Goal: Information Seeking & Learning: Learn about a topic

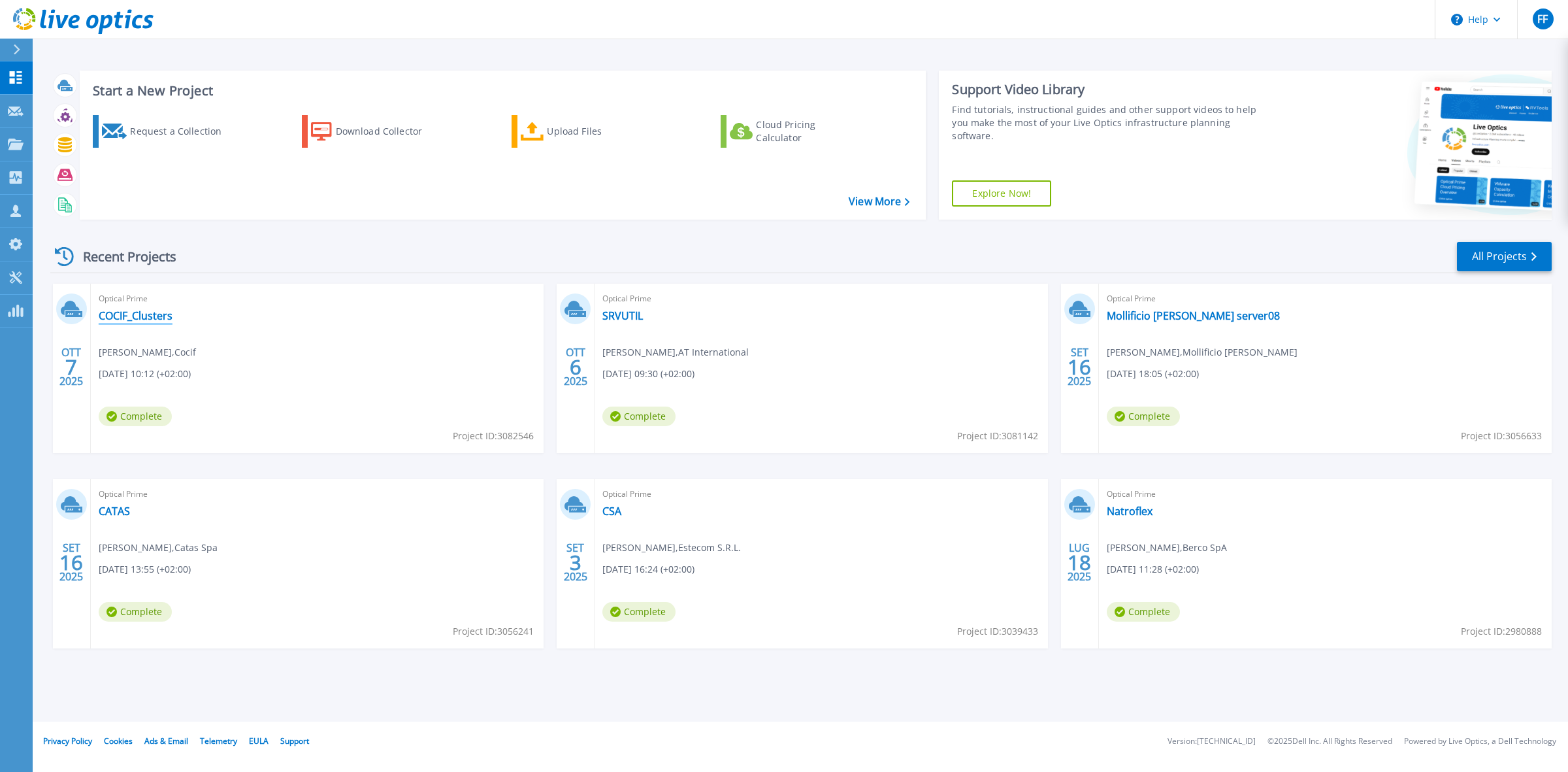
click at [163, 318] on link "COCIF_Clusters" at bounding box center [136, 315] width 74 height 13
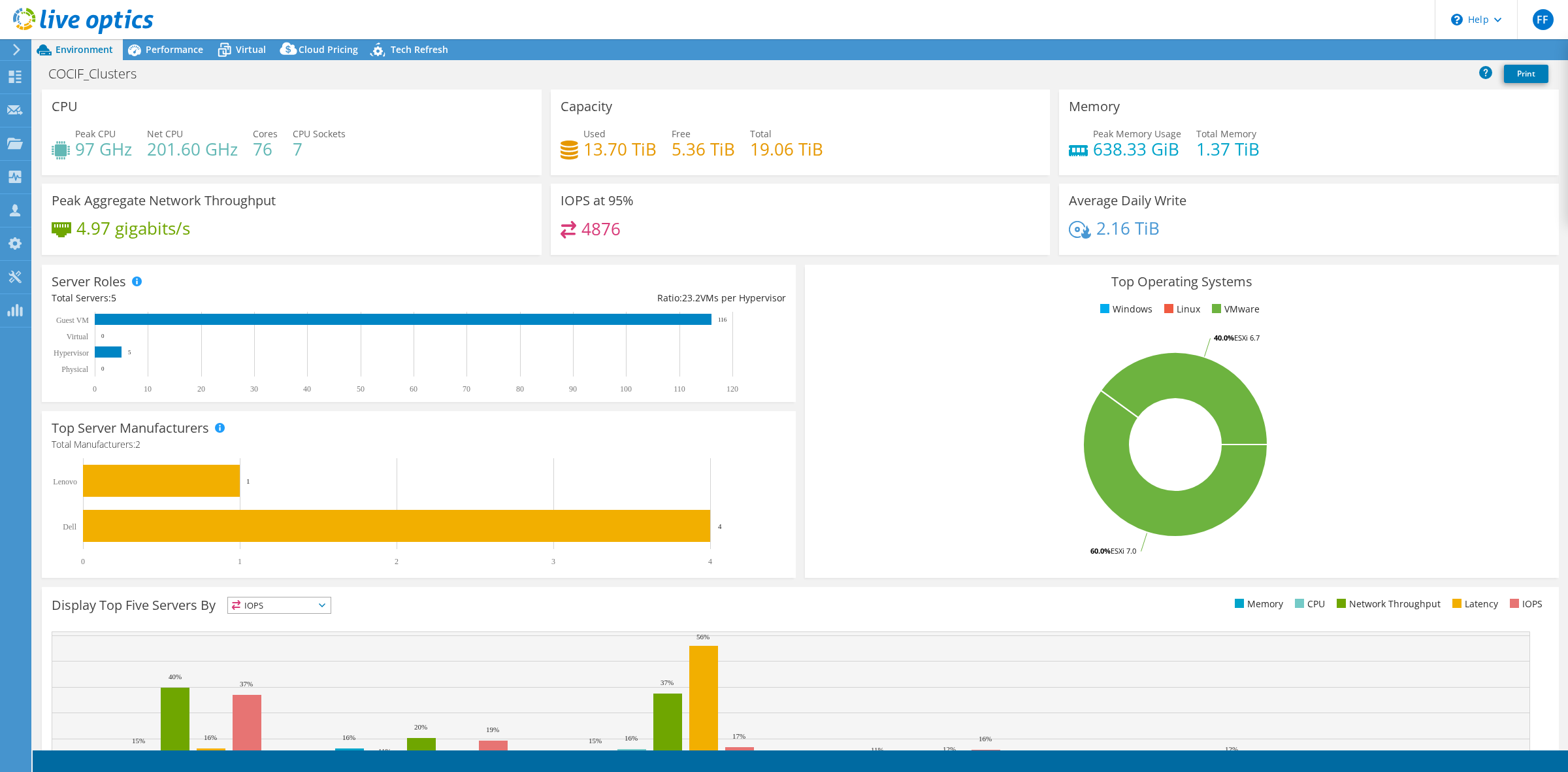
select select "USD"
radio input "true"
radio input "false"
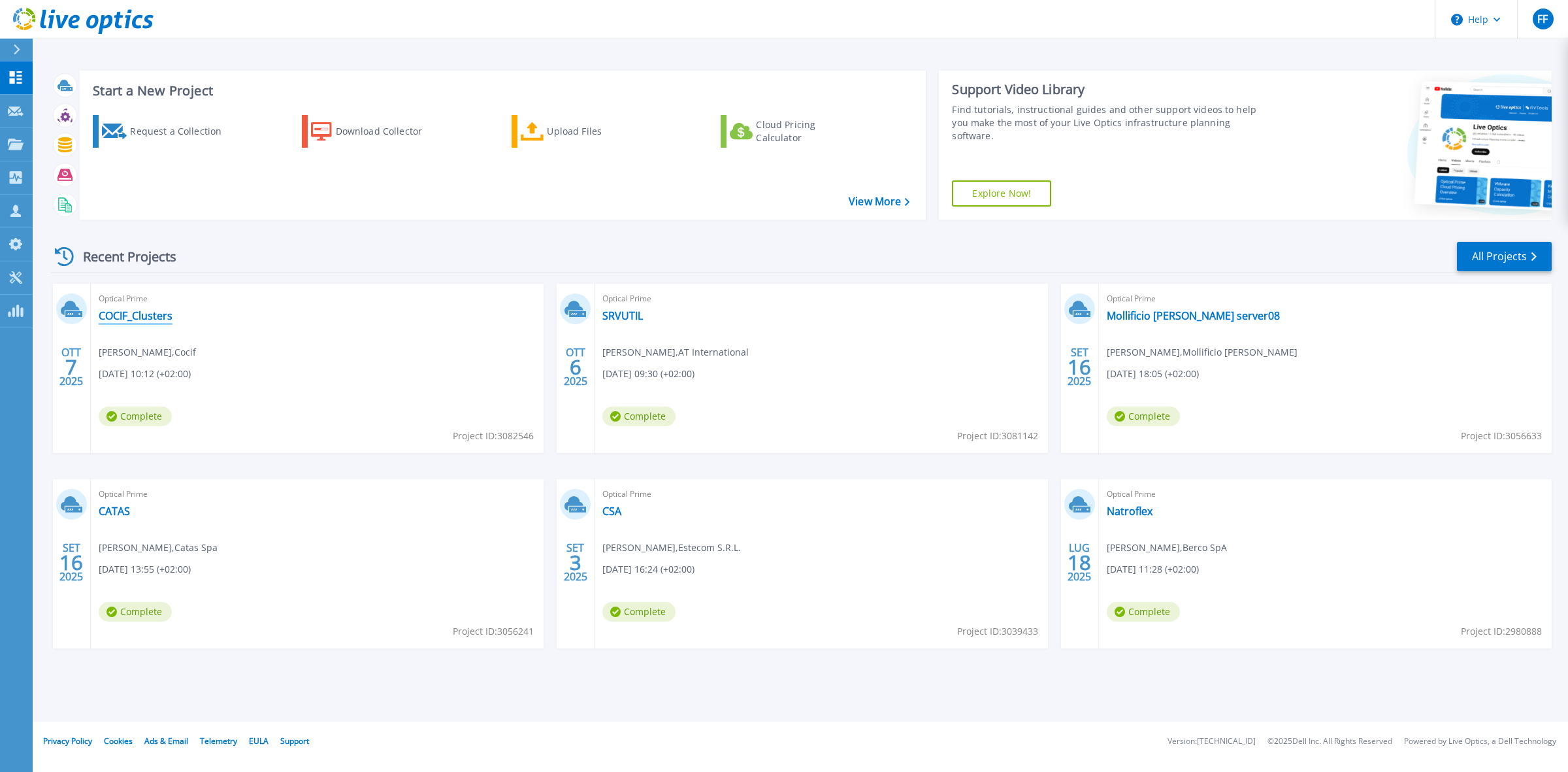
click at [159, 319] on link "COCIF_Clusters" at bounding box center [136, 315] width 74 height 13
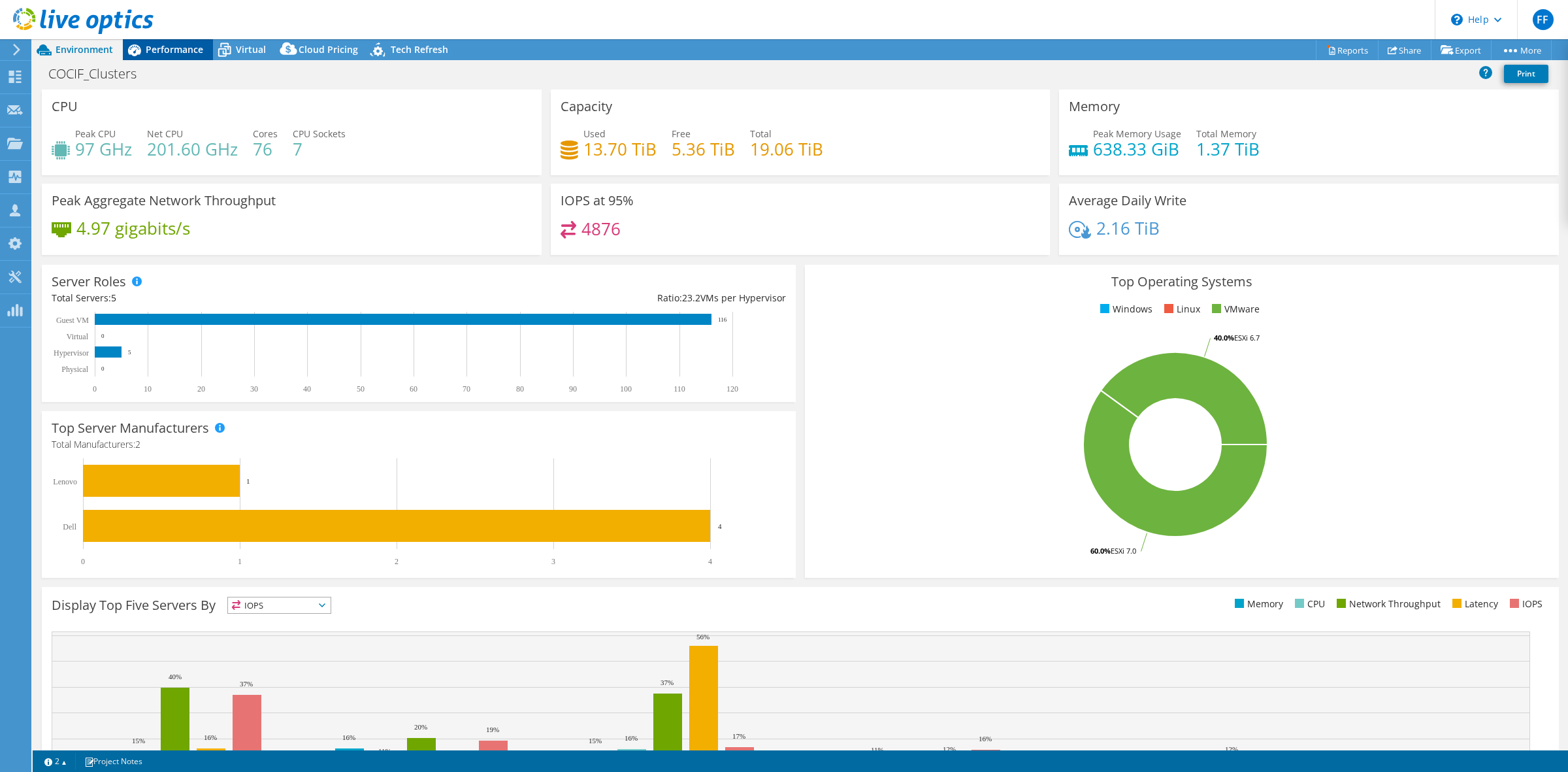
click at [181, 49] on span "Performance" at bounding box center [174, 49] width 58 height 12
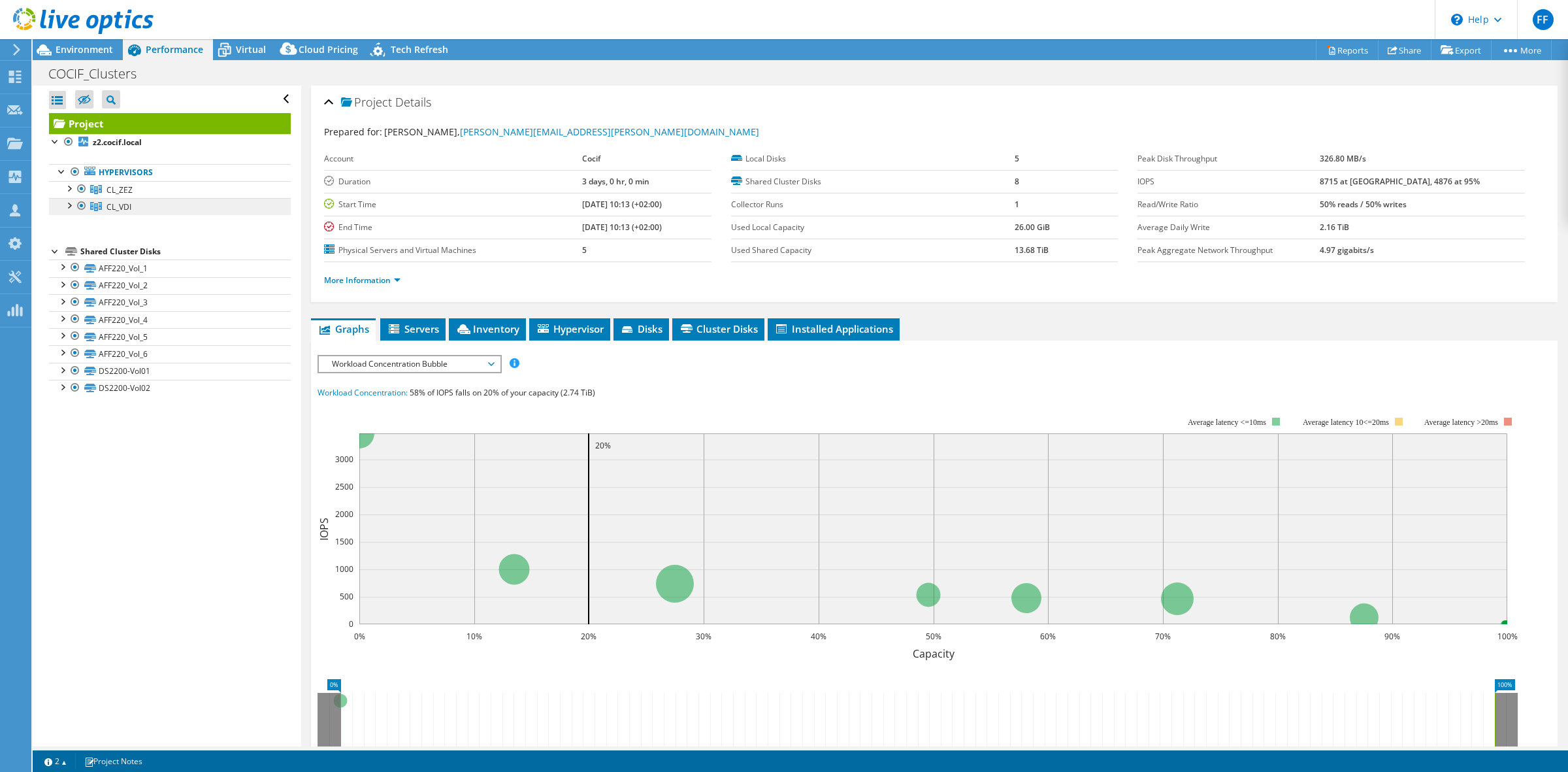
click at [106, 201] on span "CL_VDI" at bounding box center [119, 207] width 25 height 11
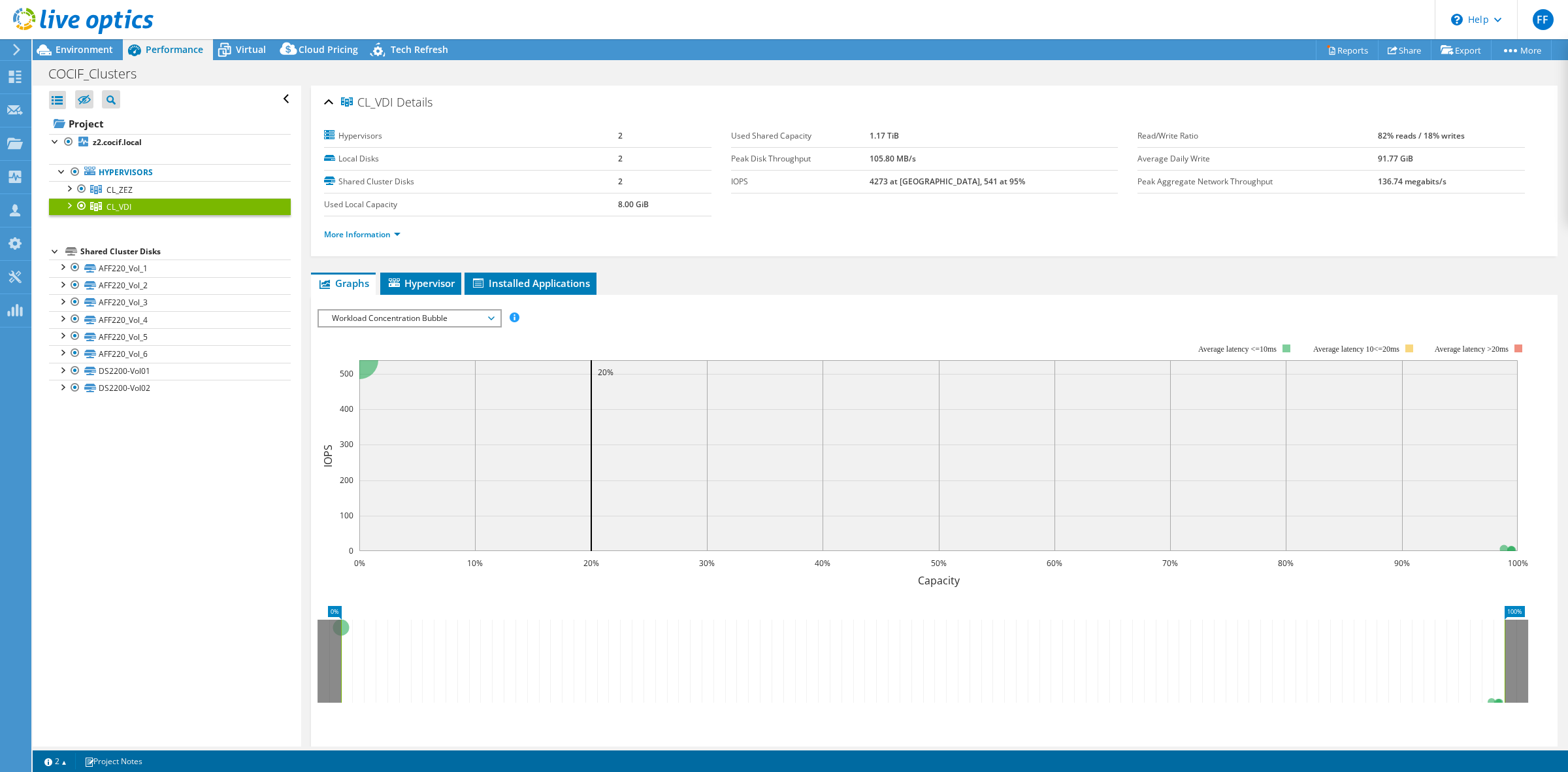
click at [410, 311] on span "Workload Concentration Bubble" at bounding box center [409, 319] width 168 height 15
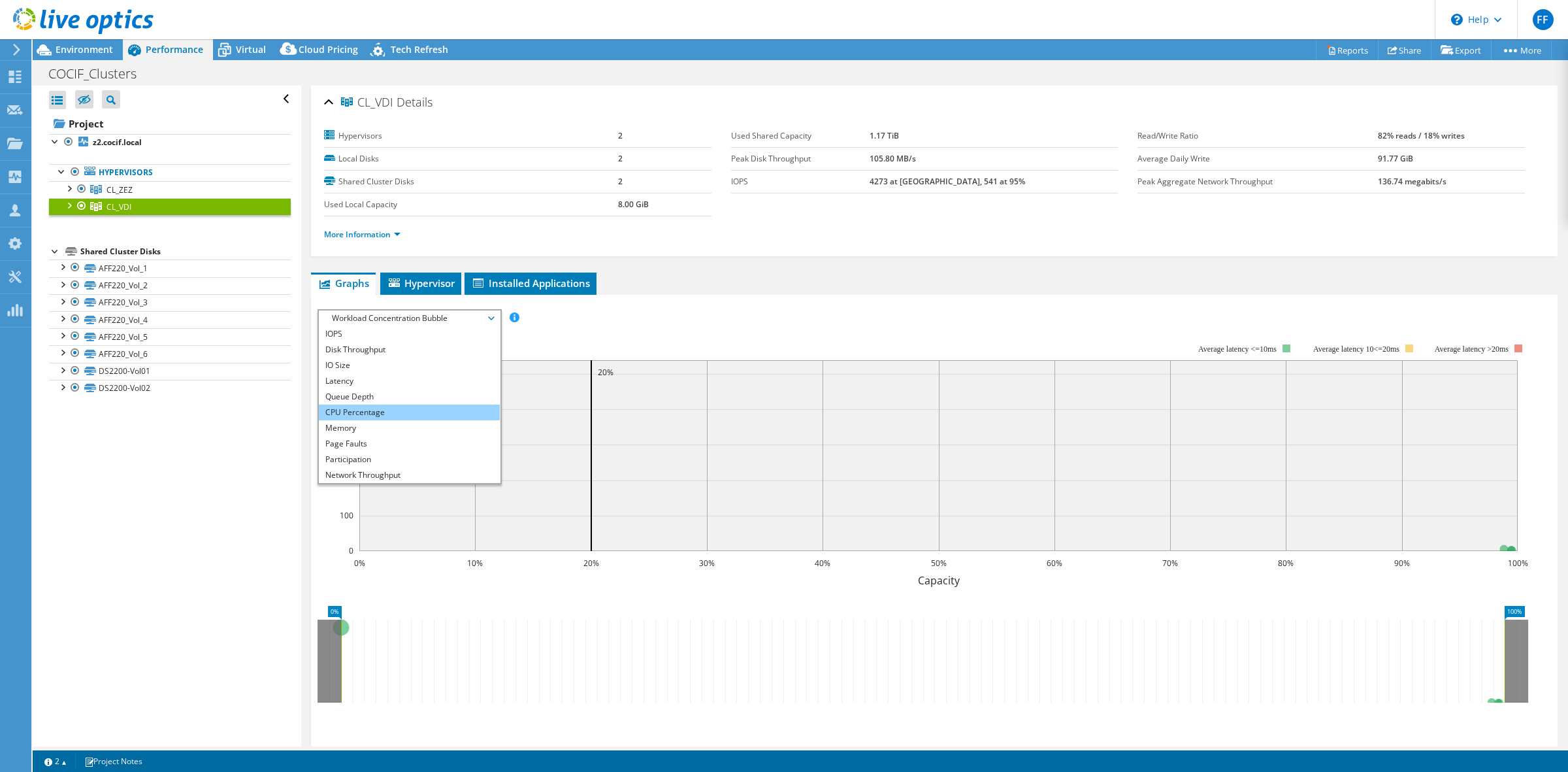
click at [387, 413] on li "CPU Percentage" at bounding box center [409, 413] width 181 height 15
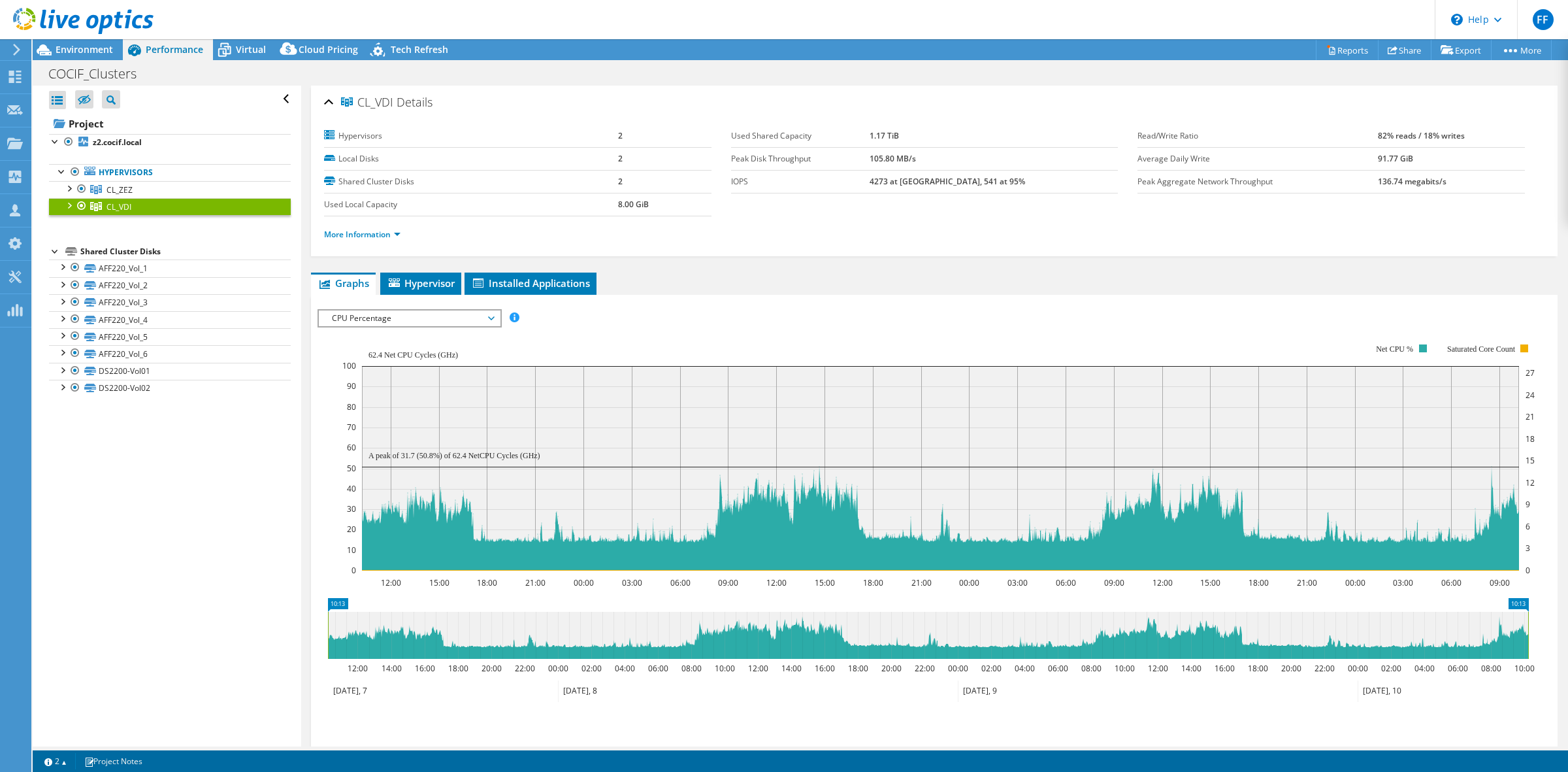
click at [383, 315] on span "CPU Percentage" at bounding box center [409, 319] width 168 height 15
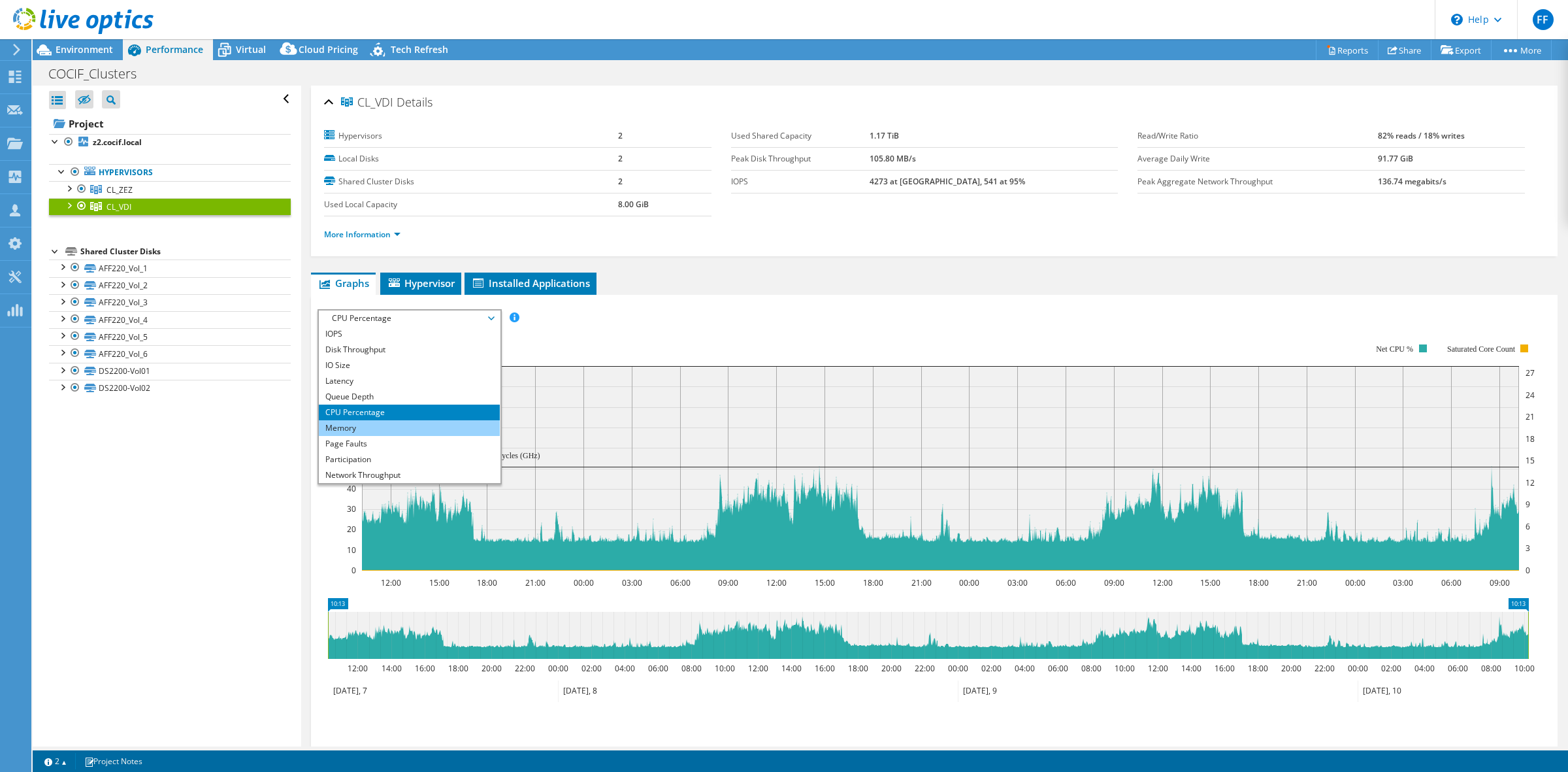
click at [383, 425] on li "Memory" at bounding box center [409, 428] width 181 height 15
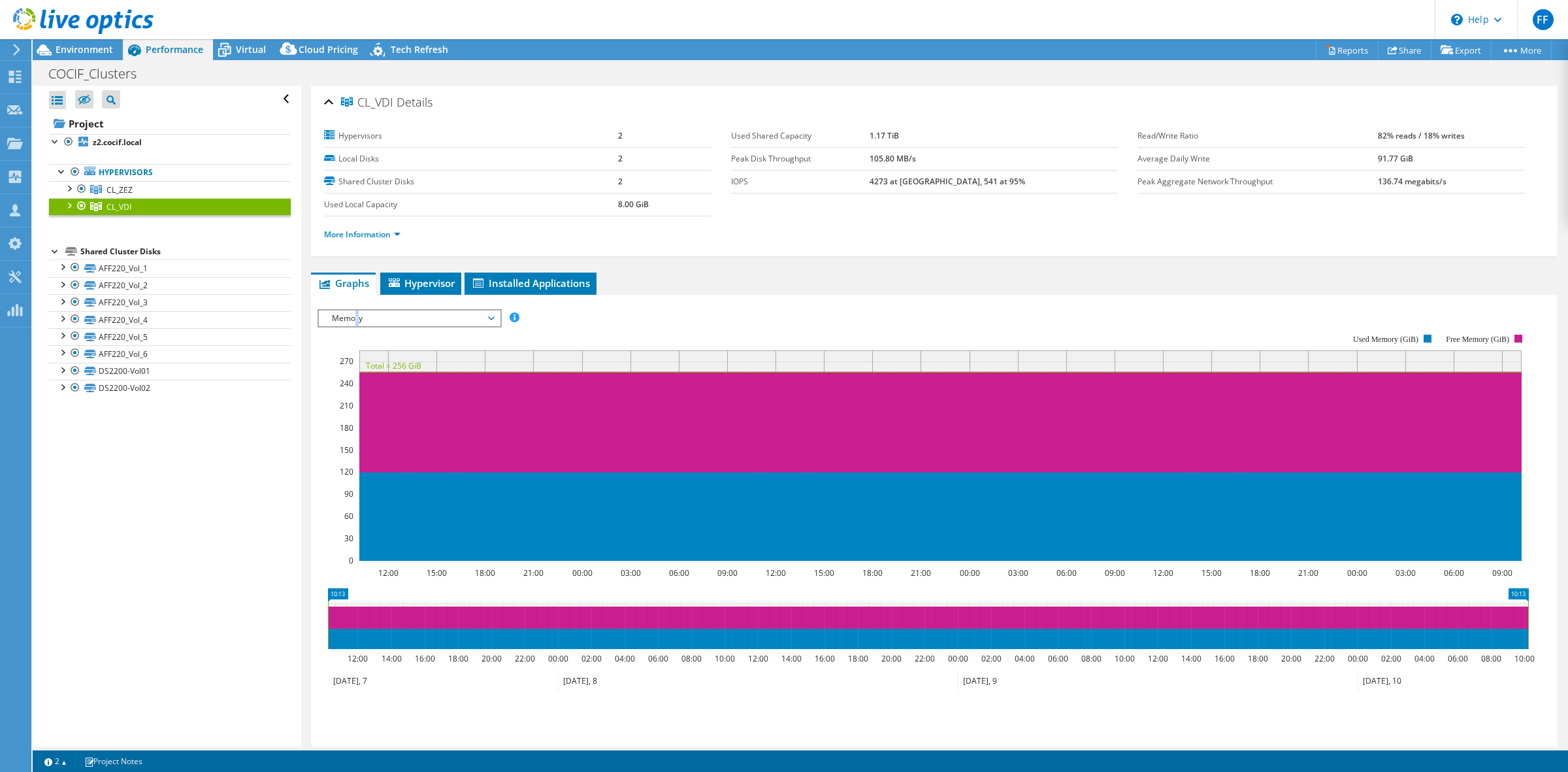
click at [358, 321] on span "Memory" at bounding box center [409, 319] width 168 height 15
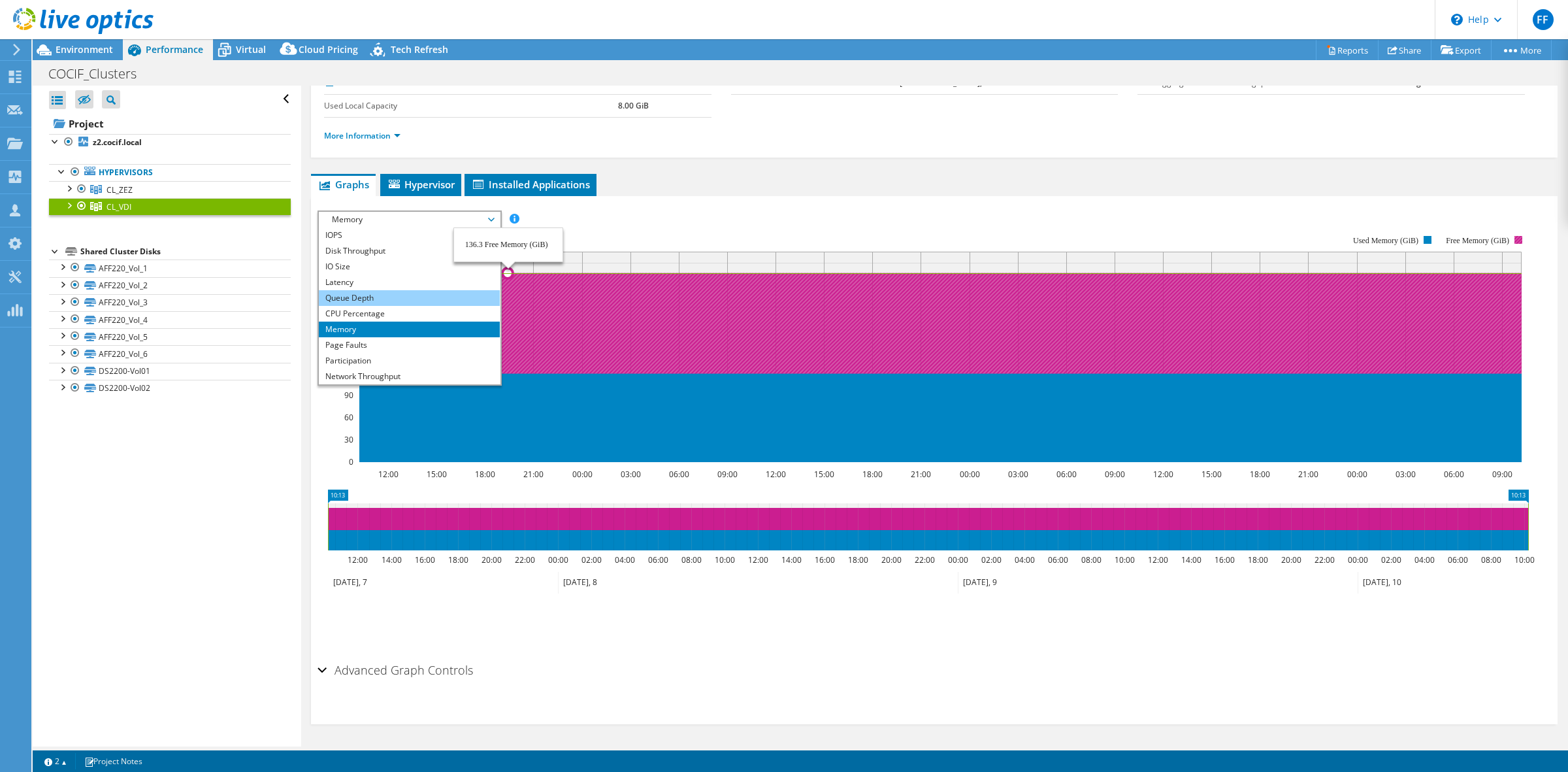
click at [341, 298] on li "Queue Depth" at bounding box center [409, 298] width 181 height 15
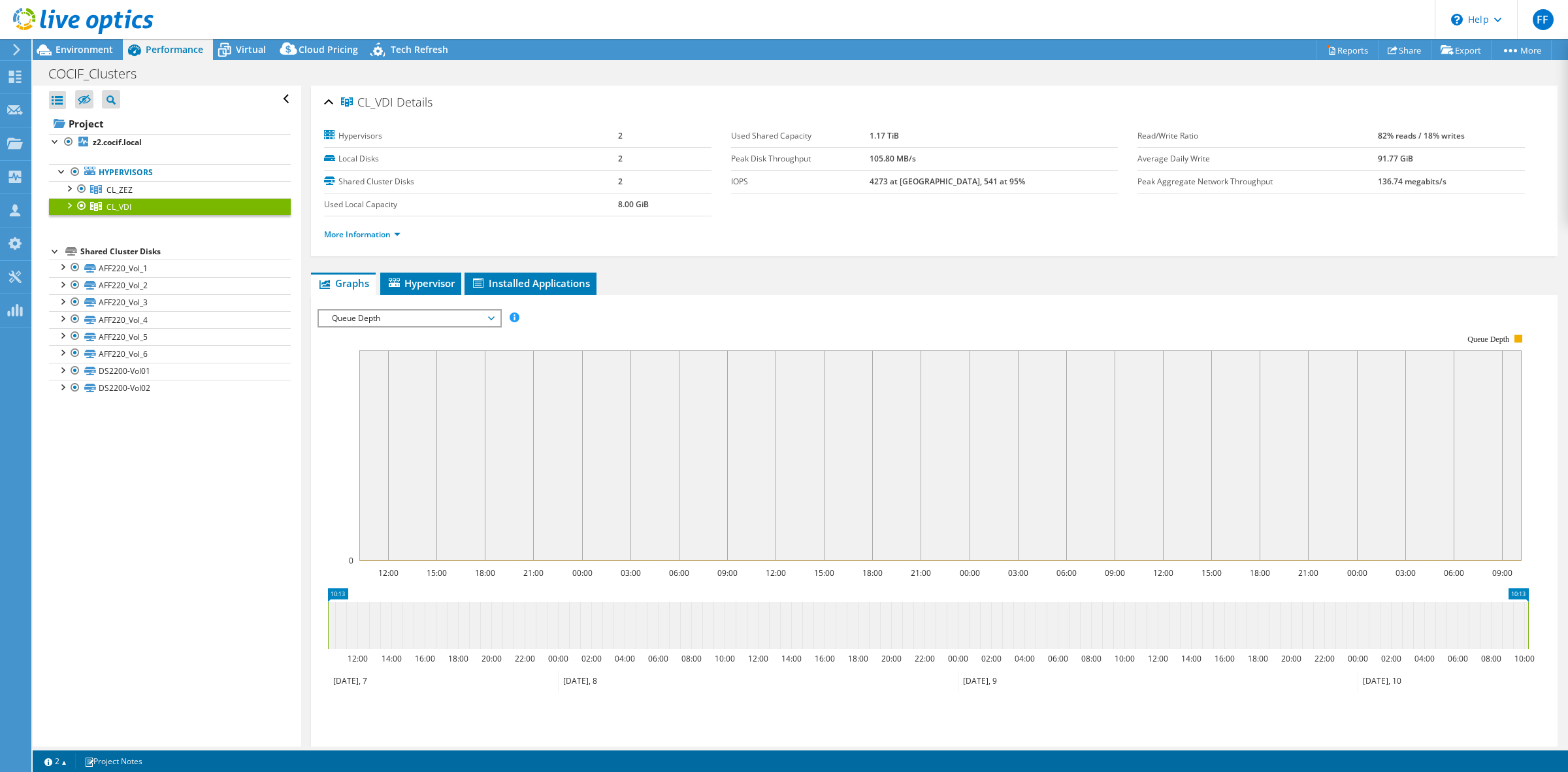
click at [457, 319] on span "Queue Depth" at bounding box center [409, 319] width 168 height 15
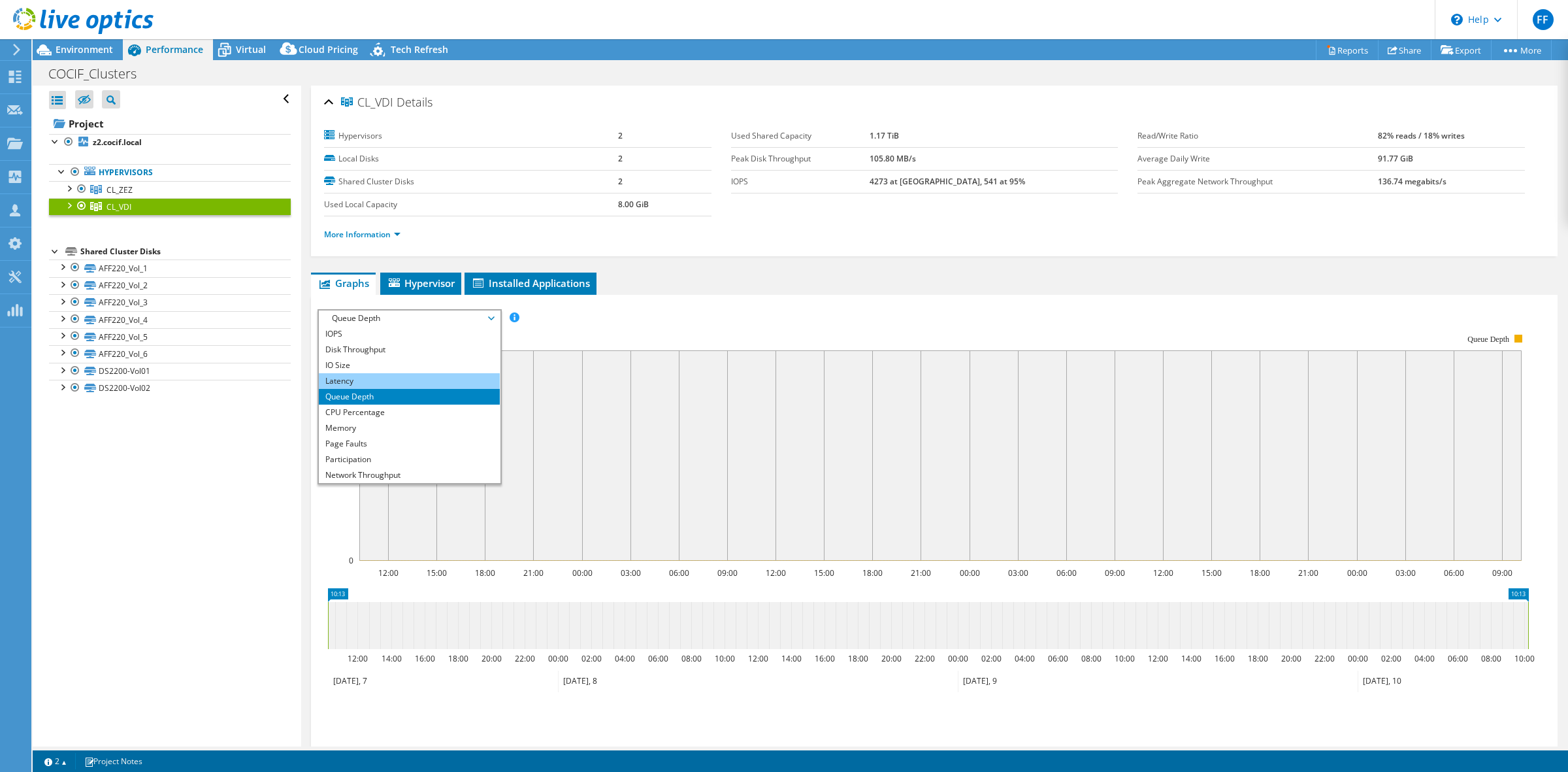
click at [425, 380] on li "Latency" at bounding box center [409, 381] width 181 height 15
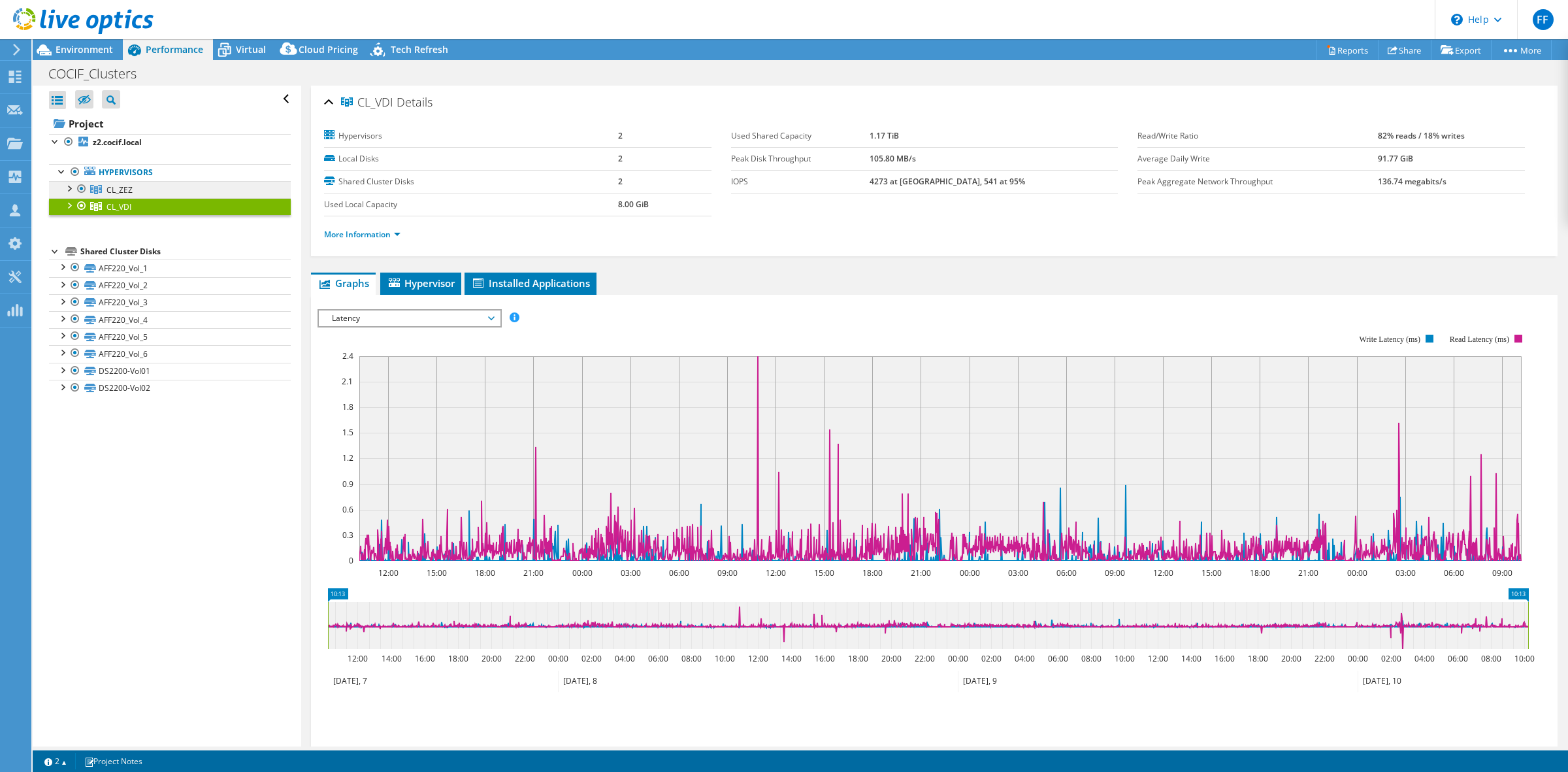
click at [131, 193] on span "CL_ZEZ" at bounding box center [119, 190] width 26 height 11
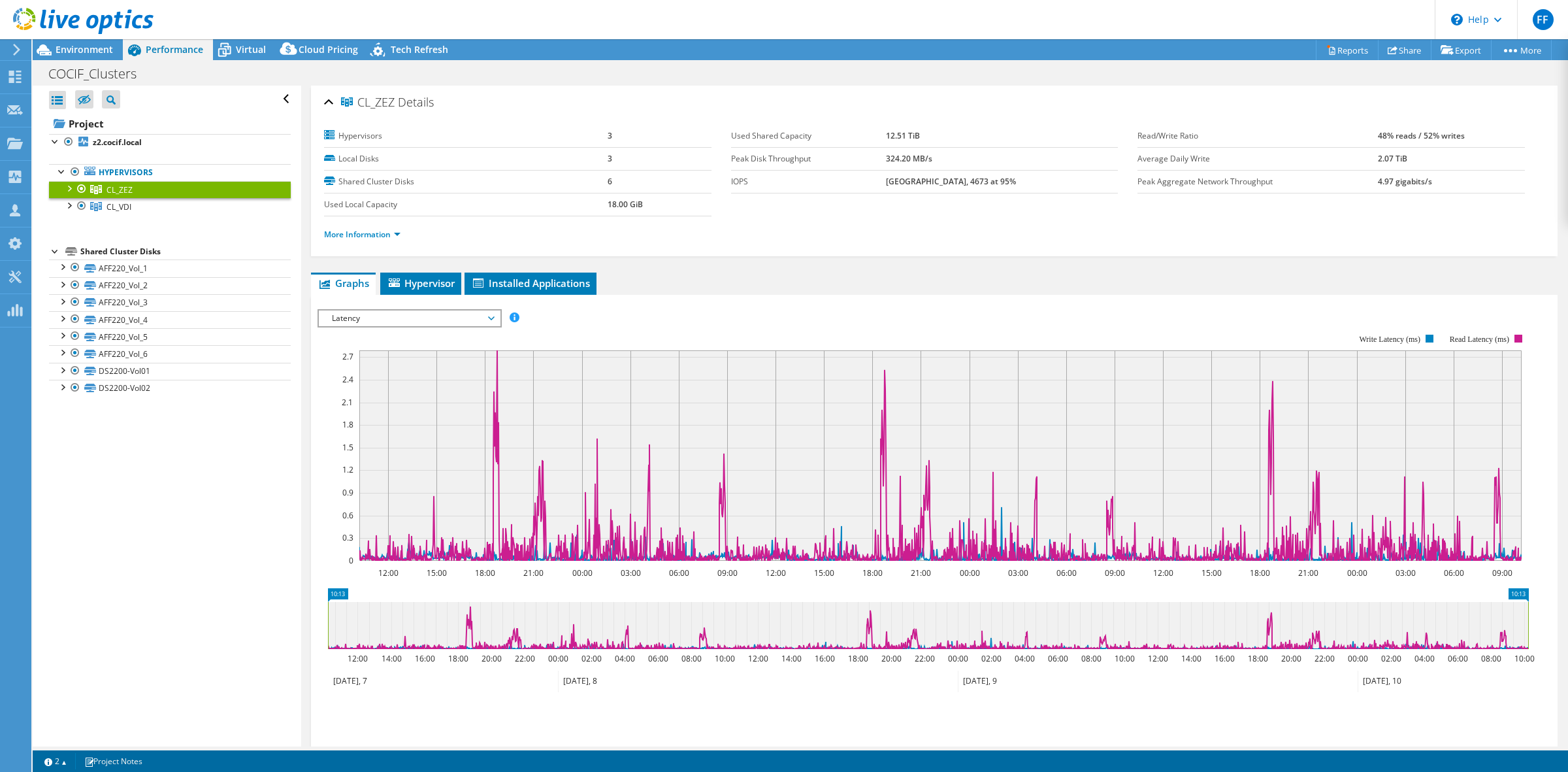
click at [370, 311] on span "Latency" at bounding box center [409, 319] width 168 height 15
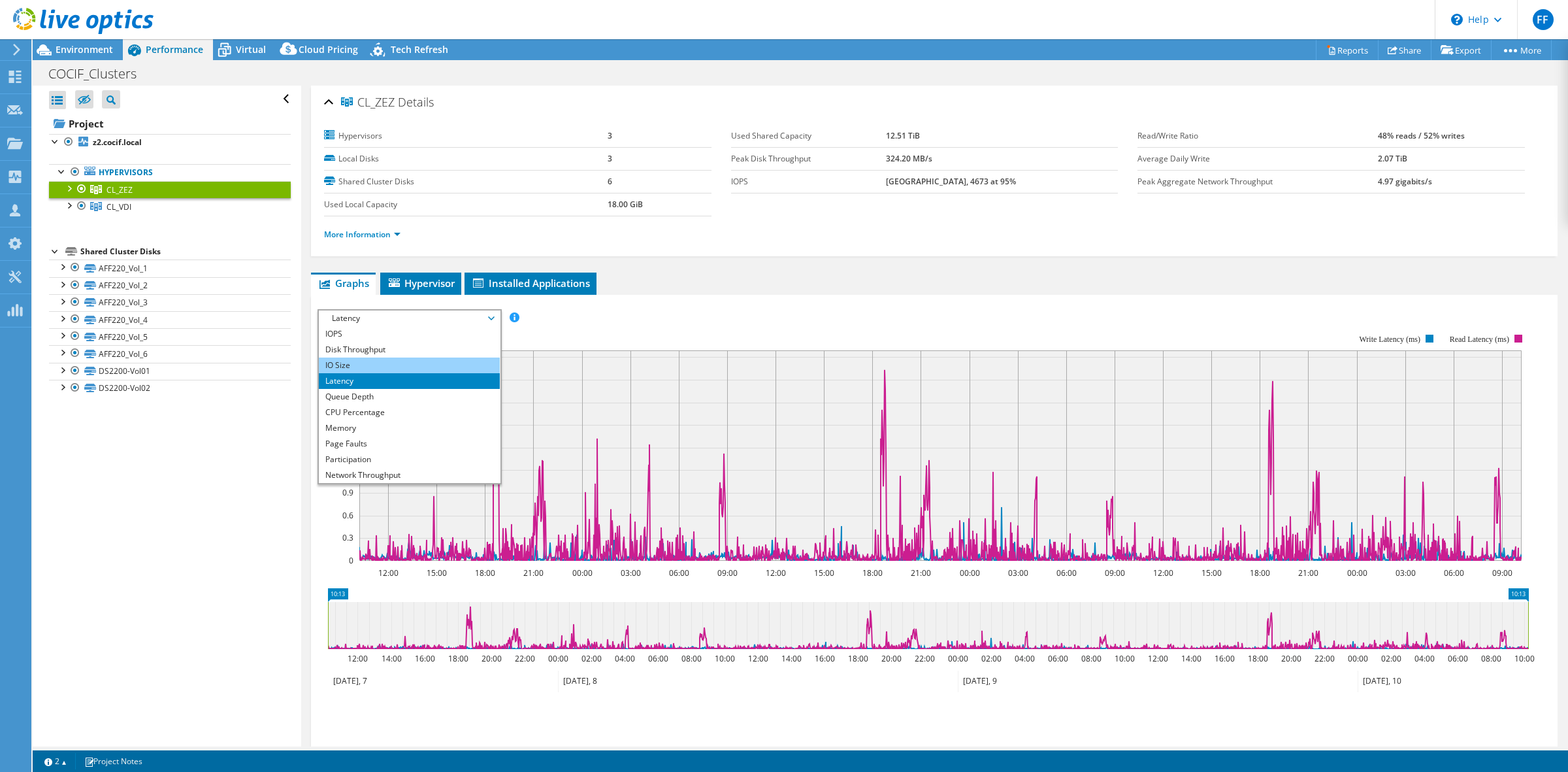
drag, startPoint x: 368, startPoint y: 394, endPoint x: 362, endPoint y: 360, distance: 34.5
click at [367, 393] on li "Queue Depth" at bounding box center [409, 396] width 181 height 15
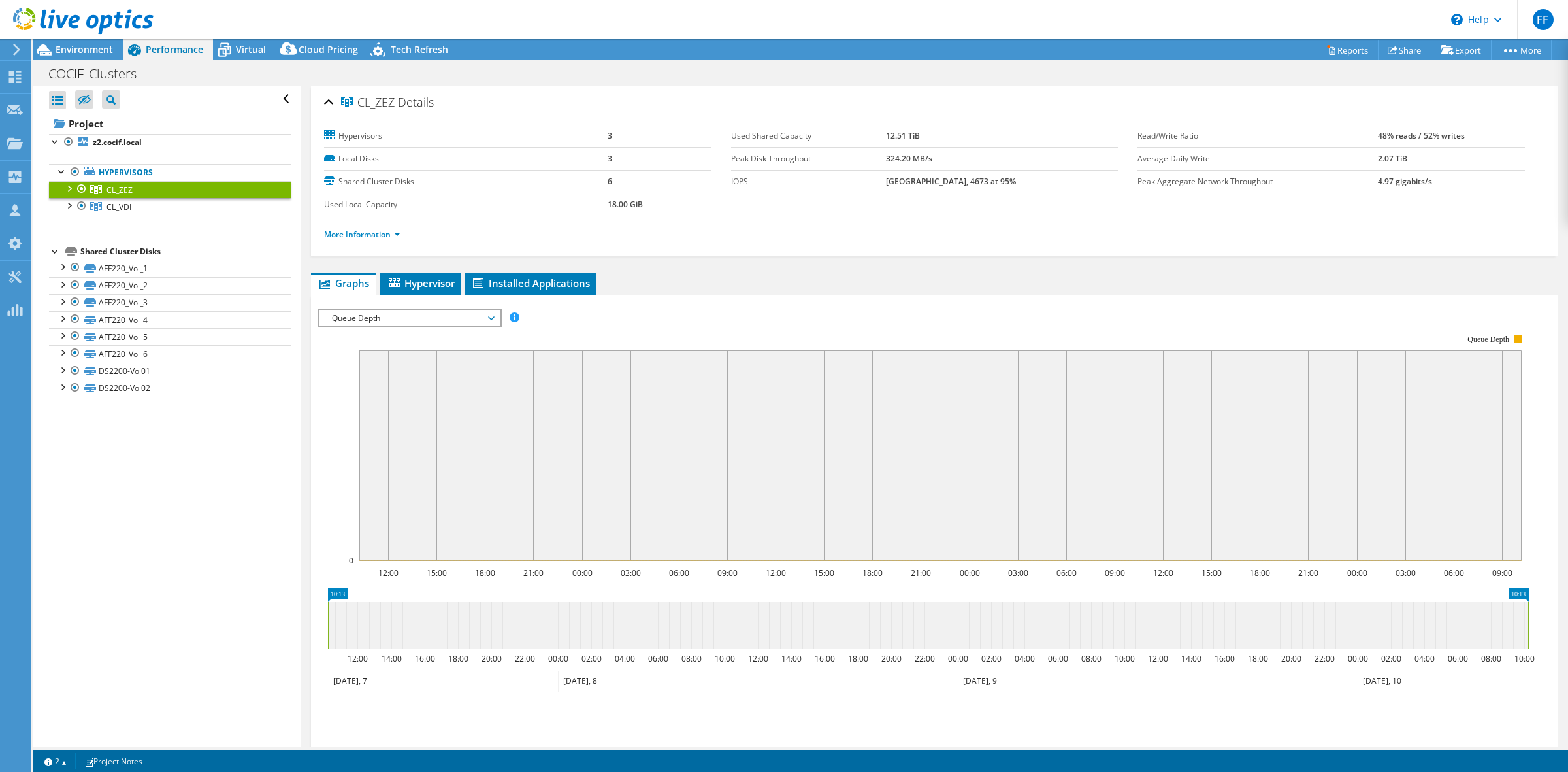
click at [362, 315] on span "Queue Depth" at bounding box center [409, 319] width 168 height 15
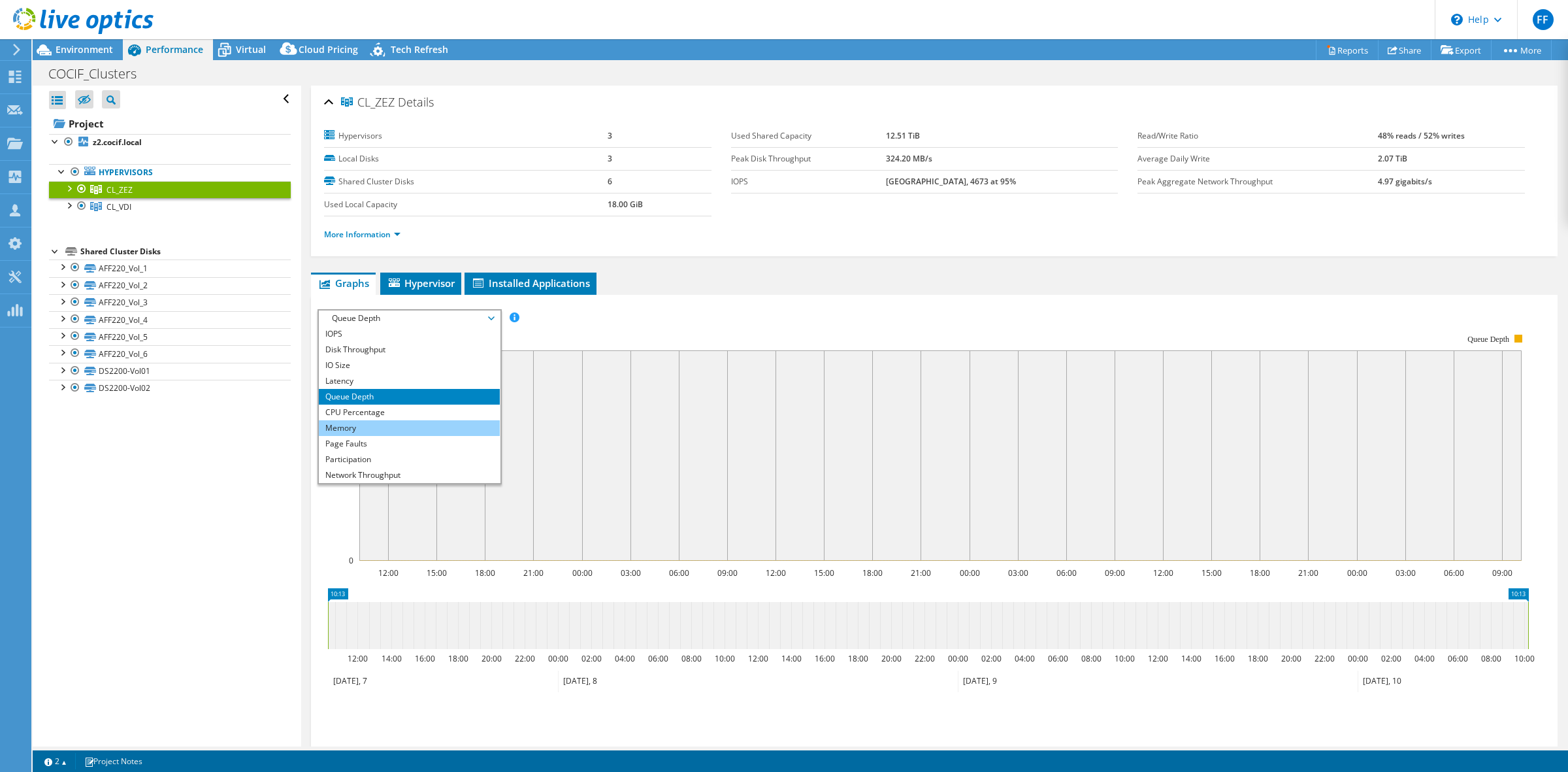
click at [367, 430] on li "Memory" at bounding box center [409, 428] width 181 height 15
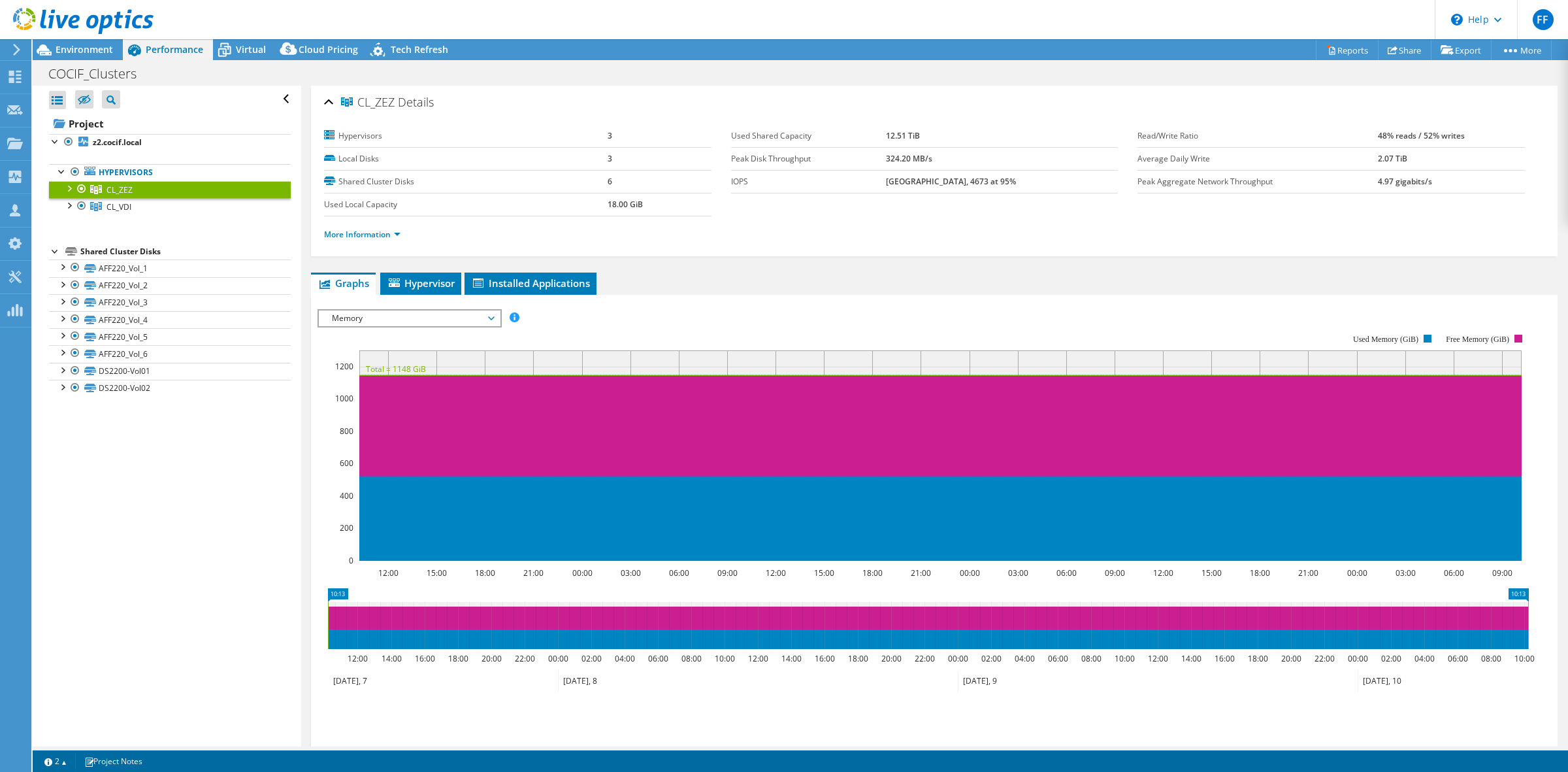
click at [358, 322] on span "Memory" at bounding box center [409, 319] width 168 height 15
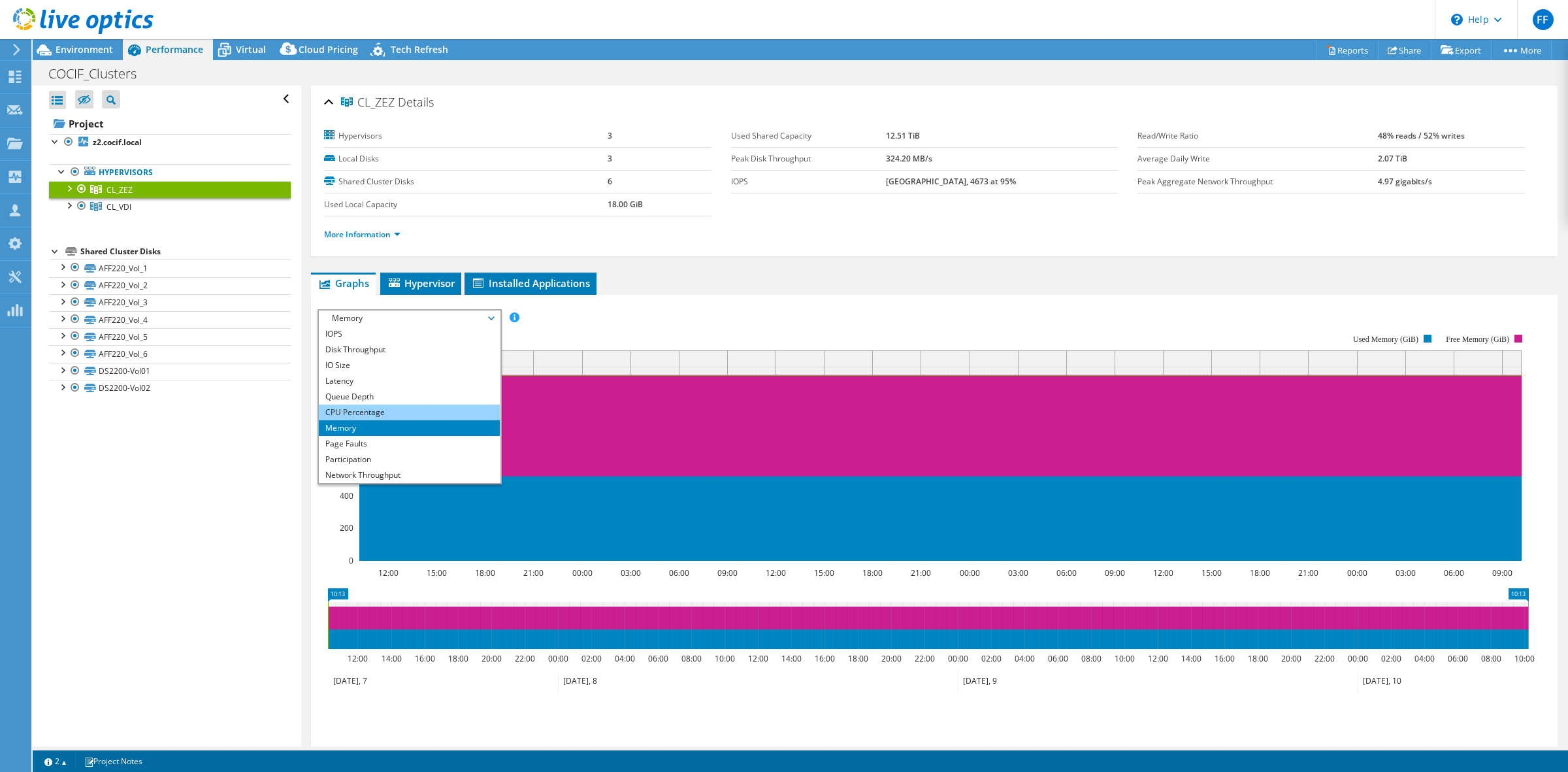
click at [362, 405] on li "CPU Percentage" at bounding box center [409, 413] width 181 height 15
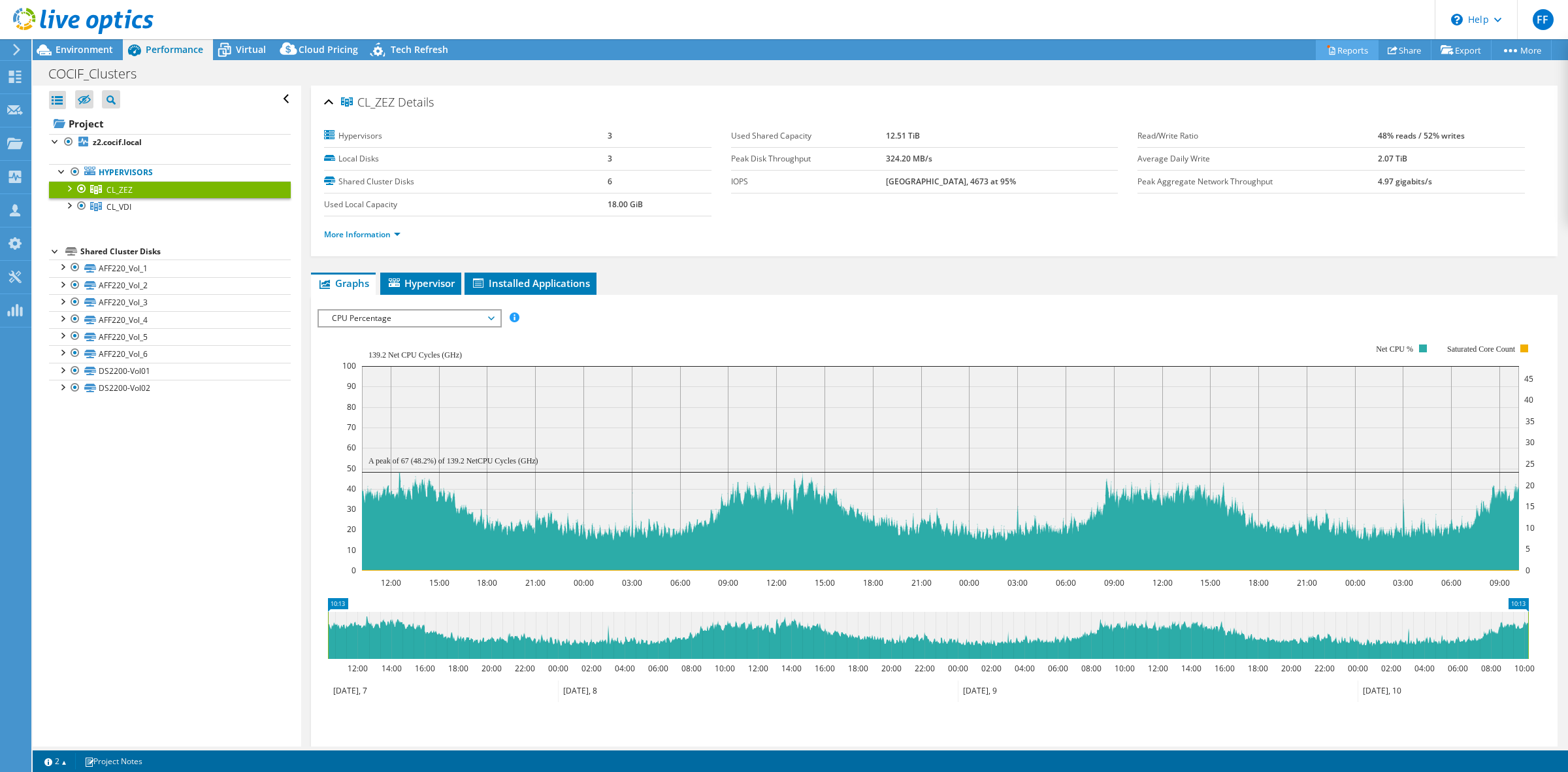
click at [1333, 47] on link "Reports" at bounding box center [1347, 50] width 62 height 20
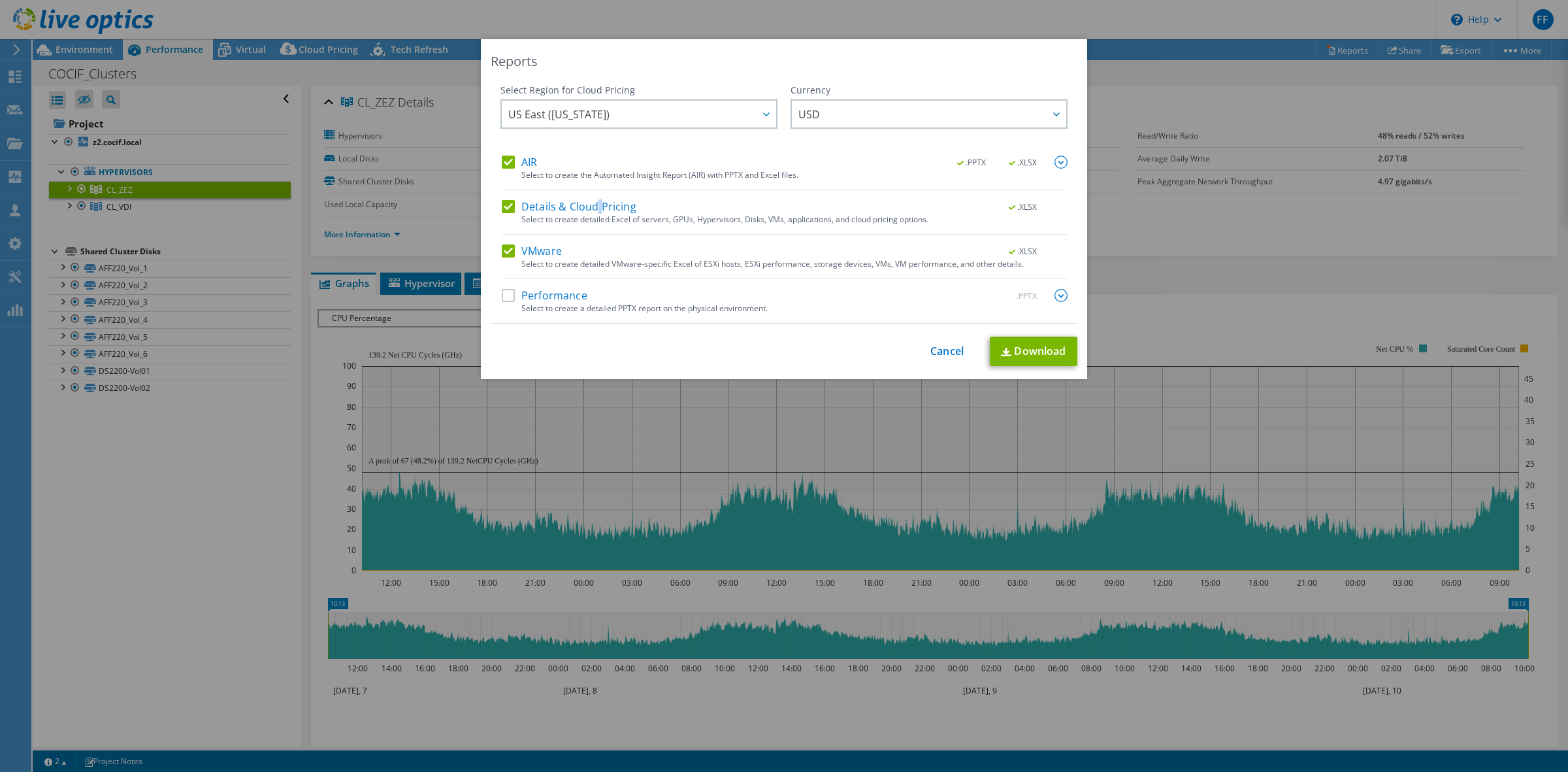
click at [591, 207] on label "Details & Cloud Pricing" at bounding box center [569, 206] width 135 height 13
drag, startPoint x: 502, startPoint y: 211, endPoint x: 499, endPoint y: 199, distance: 12.4
click at [502, 211] on label "Details & Cloud Pricing" at bounding box center [569, 206] width 135 height 13
click at [0, 0] on input "Details & Cloud Pricing" at bounding box center [0, 0] width 0 height 0
click at [502, 165] on label "AIR" at bounding box center [520, 162] width 35 height 13
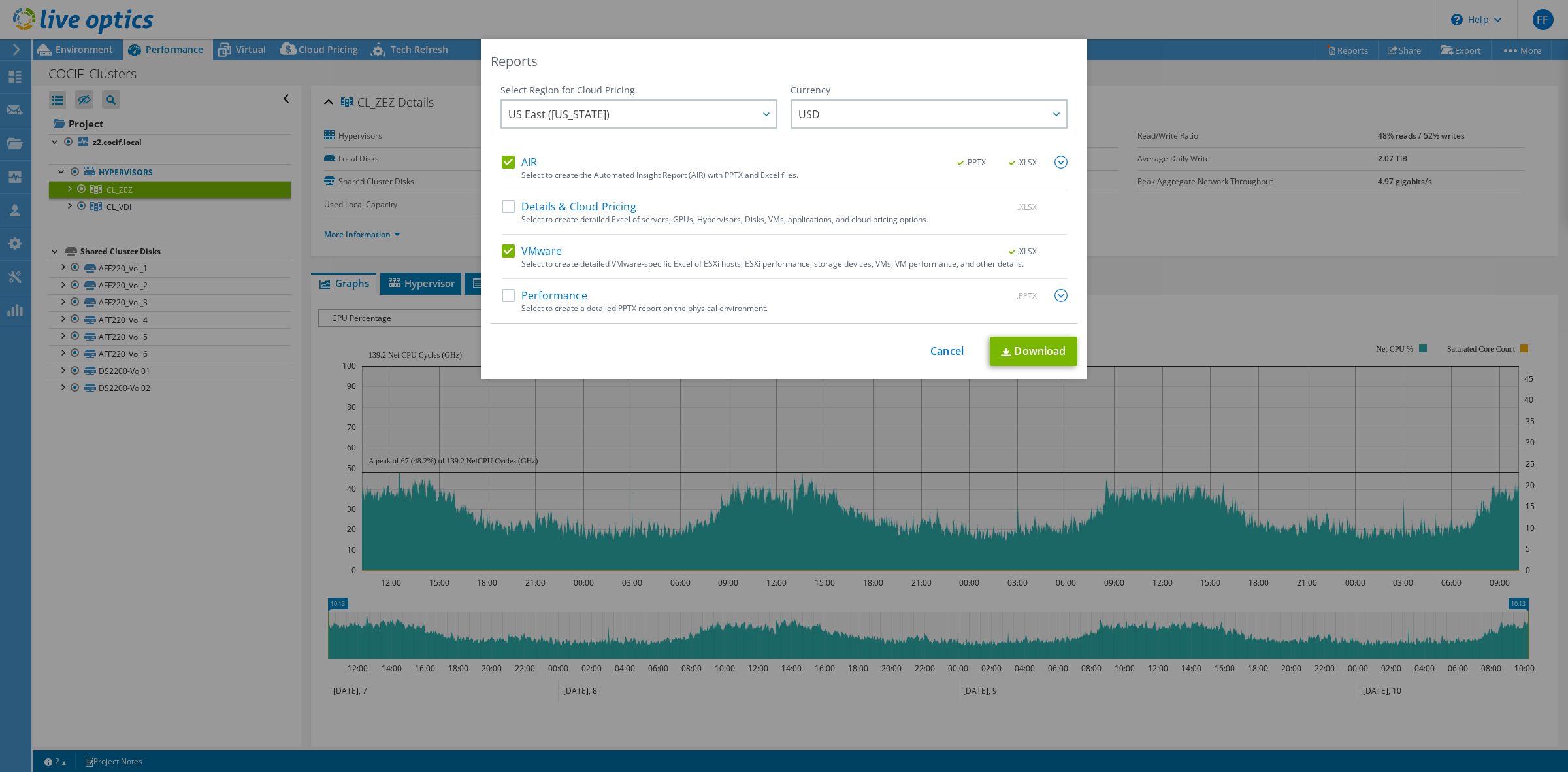
click at [0, 0] on input "AIR" at bounding box center [0, 0] width 0 height 0
click at [1007, 340] on link "Download" at bounding box center [1034, 351] width 88 height 29
click at [1165, 273] on div "Reports Select Region for Cloud Pricing Asia Pacific (Hong Kong) Asia Pacific (…" at bounding box center [784, 386] width 1568 height 693
